Goal: Information Seeking & Learning: Learn about a topic

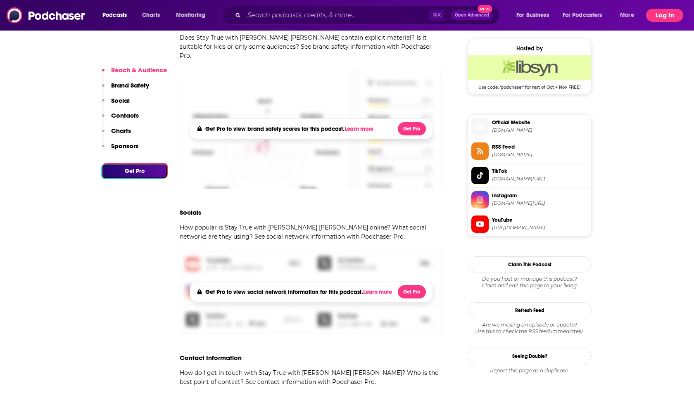
click at [661, 17] on button "Log In" at bounding box center [664, 15] width 37 height 13
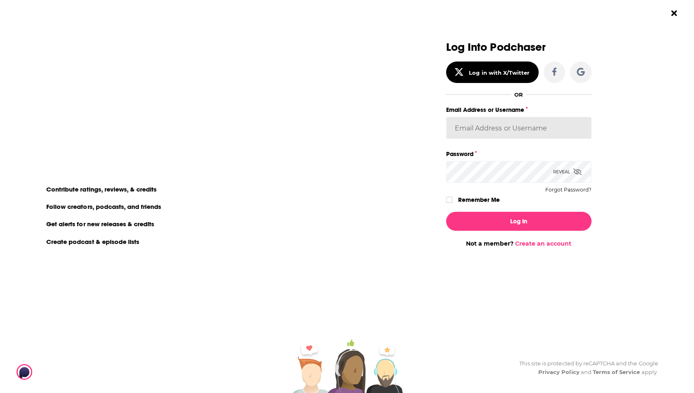
click at [473, 127] on input "Email Address or Username" at bounding box center [518, 128] width 145 height 22
type input "[PERSON_NAME].[PERSON_NAME]"
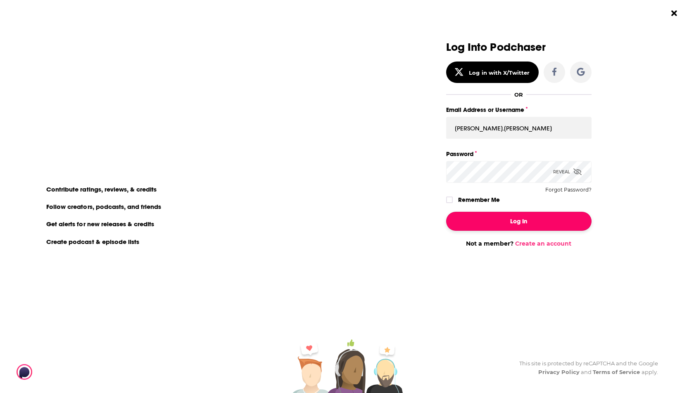
click at [510, 222] on button "Log In" at bounding box center [518, 221] width 145 height 19
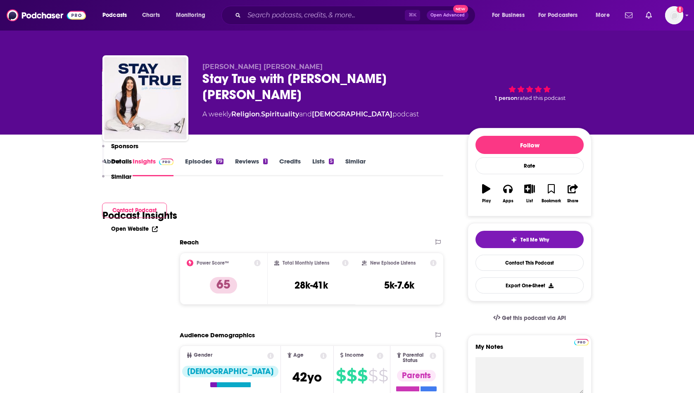
scroll to position [565, 0]
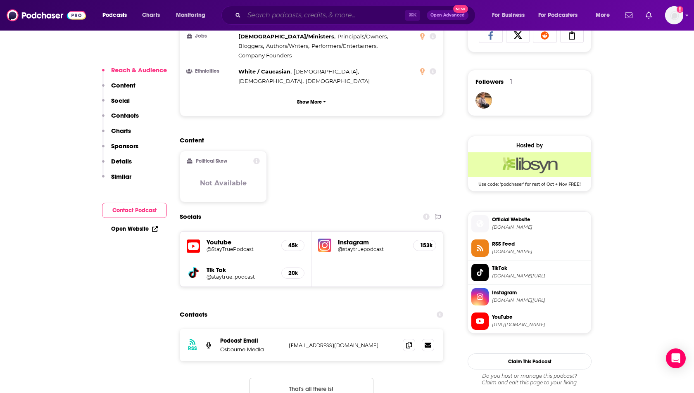
click at [258, 10] on input "Search podcasts, credits, & more..." at bounding box center [324, 15] width 161 height 13
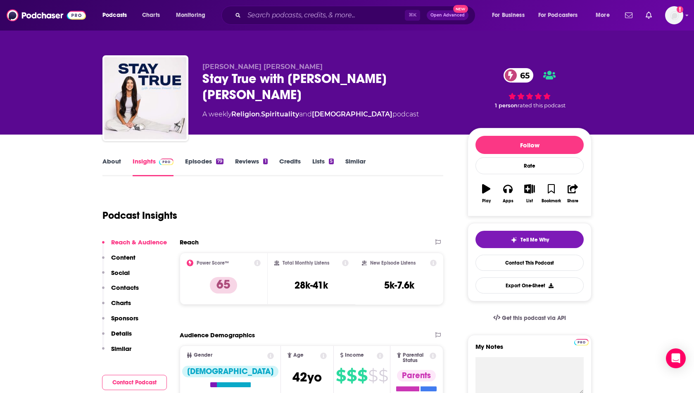
scroll to position [25, 0]
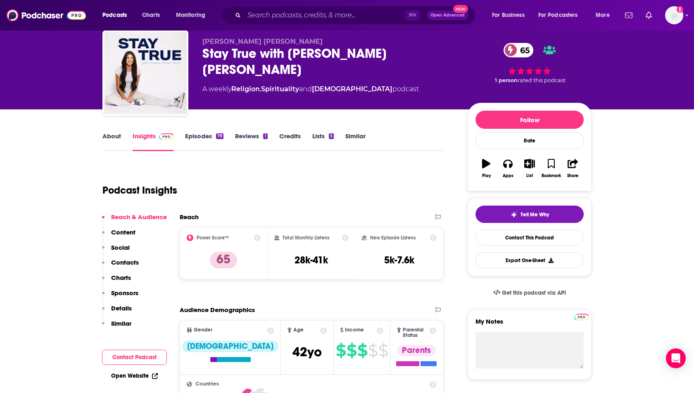
click at [121, 244] on p "Social" at bounding box center [120, 248] width 19 height 8
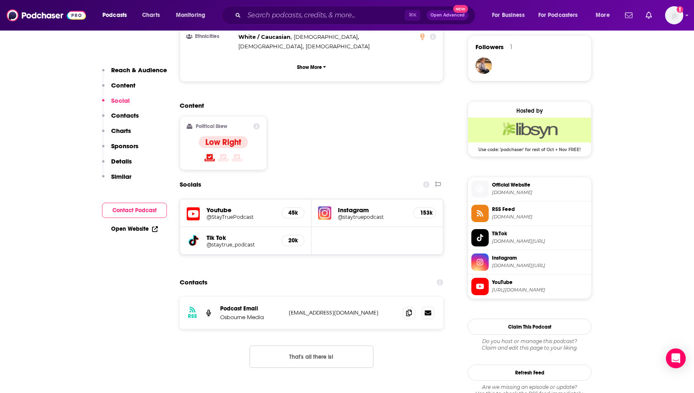
scroll to position [608, 0]
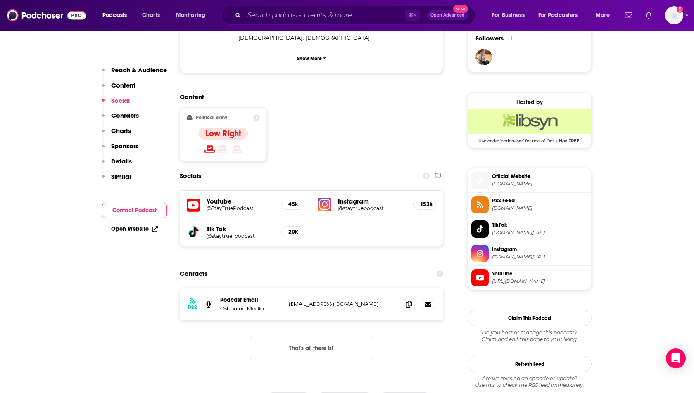
click at [338, 205] on h5 "@staytruepodcast" at bounding box center [372, 208] width 69 height 6
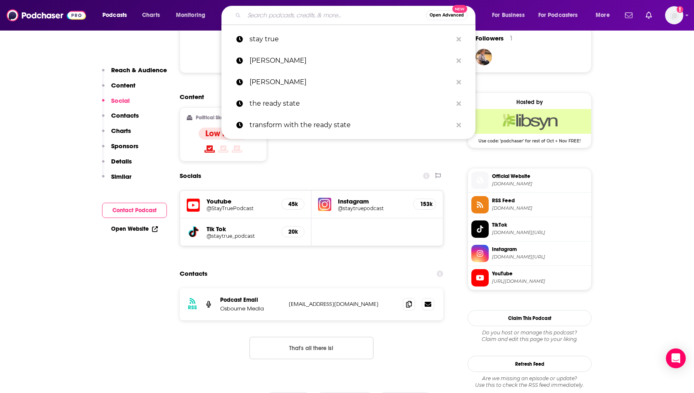
click at [308, 16] on input "Search podcasts, credits, & more..." at bounding box center [335, 15] width 182 height 13
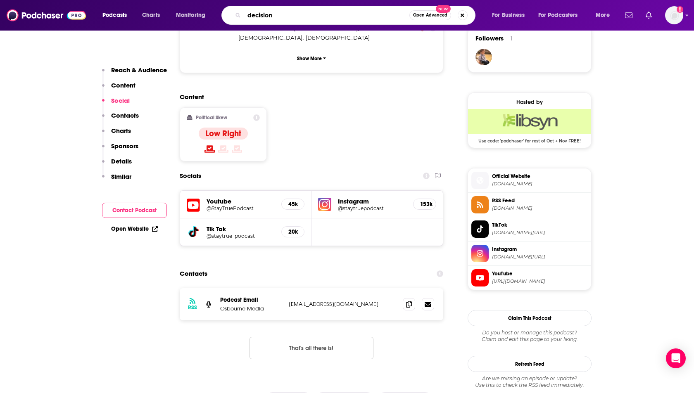
type input "decisions"
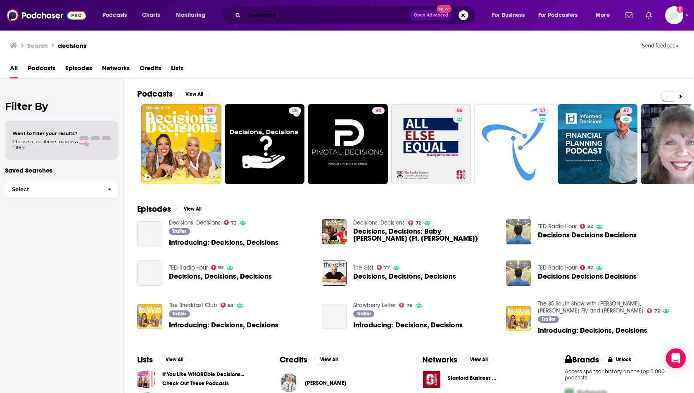
click at [290, 10] on input "decisions" at bounding box center [327, 15] width 166 height 13
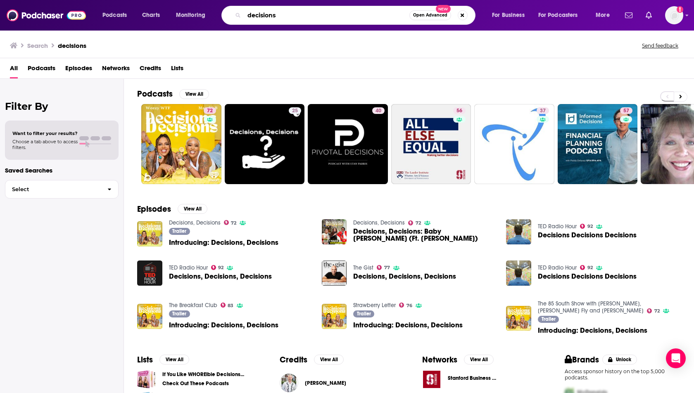
click at [290, 13] on input "decisions" at bounding box center [326, 15] width 165 height 13
type input "decisions [PERSON_NAME]"
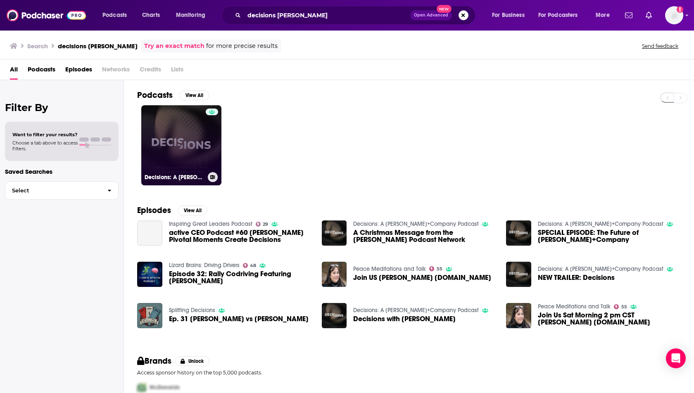
click at [168, 153] on link "Decisions: A [PERSON_NAME]+Company Podcast" at bounding box center [181, 145] width 80 height 80
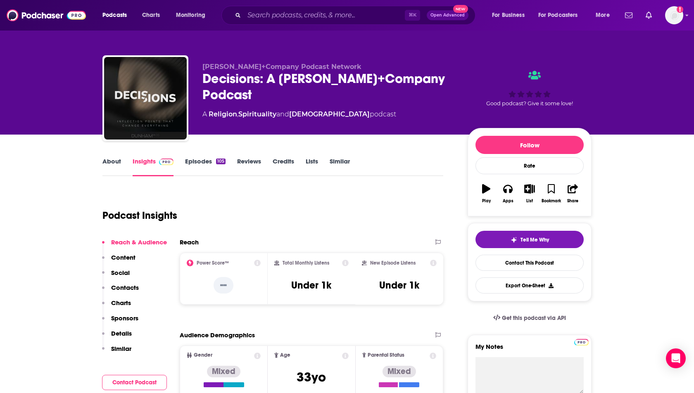
click at [201, 162] on link "Episodes 105" at bounding box center [205, 166] width 40 height 19
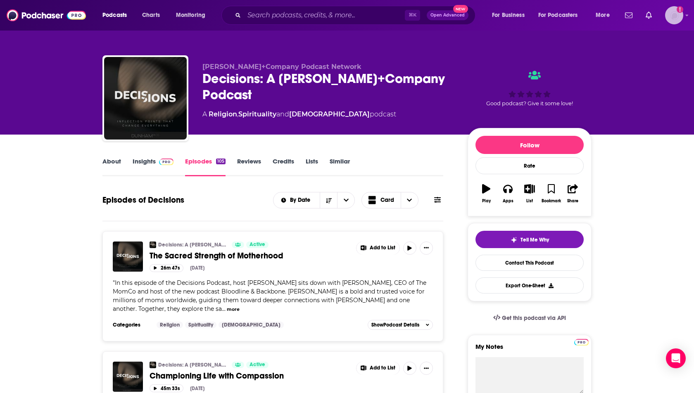
click at [673, 8] on img "Logged in as heidi.egloff" at bounding box center [674, 15] width 18 height 18
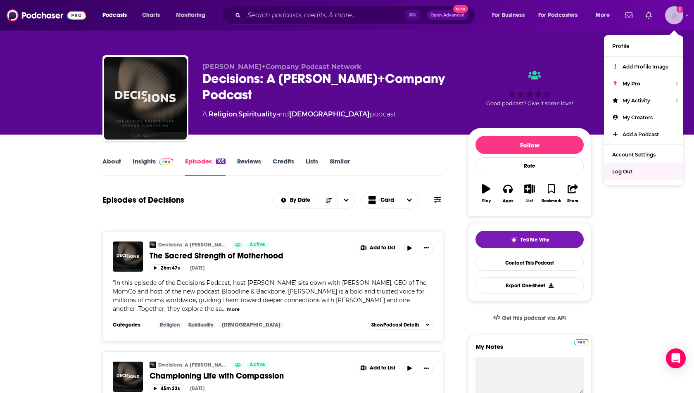
click at [612, 169] on span "Log Out" at bounding box center [622, 171] width 20 height 6
